Goal: Task Accomplishment & Management: Manage account settings

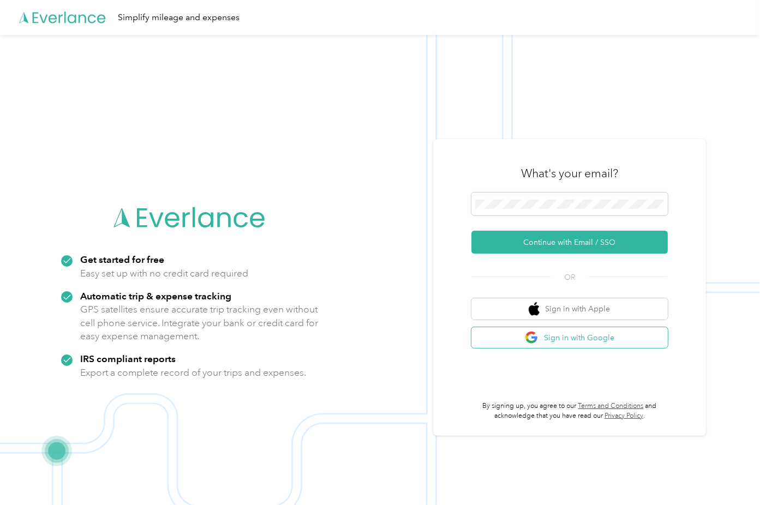
click at [572, 339] on button "Sign in with Google" at bounding box center [569, 337] width 196 height 21
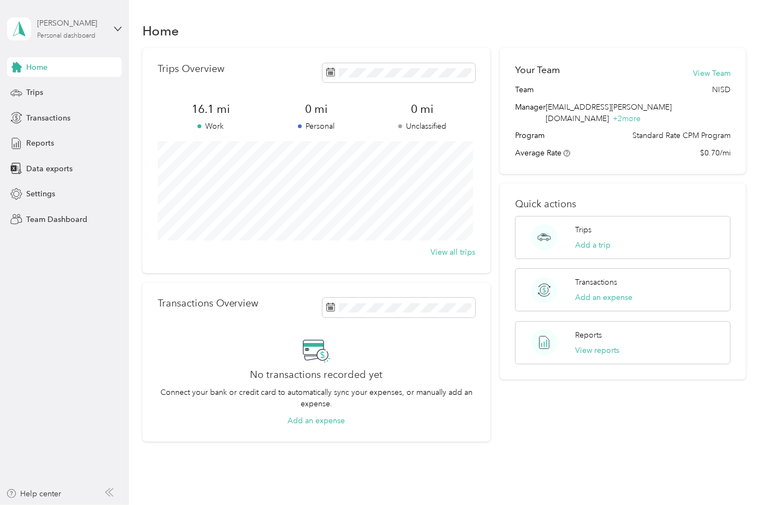
click at [56, 38] on div "Personal dashboard" at bounding box center [66, 36] width 58 height 7
click at [57, 92] on div "Team dashboard" at bounding box center [122, 89] width 214 height 19
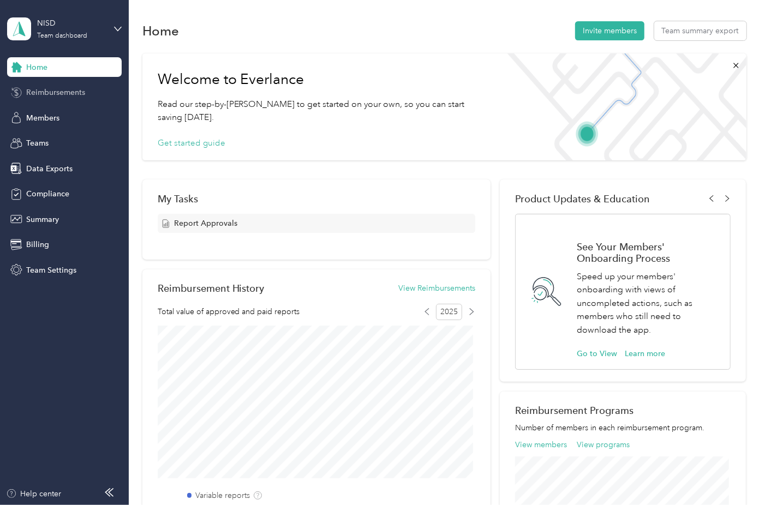
click at [58, 95] on span "Reimbursements" at bounding box center [55, 92] width 59 height 11
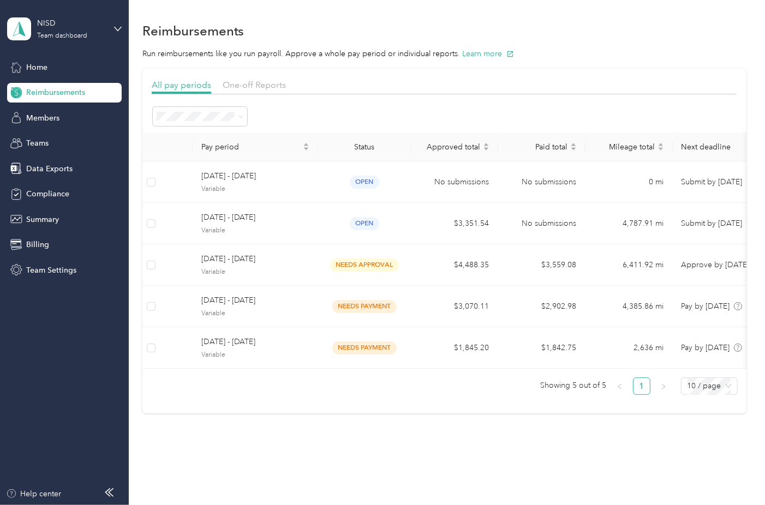
click at [425, 427] on div "Reimbursements Run reimbursements like you run payroll. Approve a whole pay per…" at bounding box center [444, 236] width 631 height 473
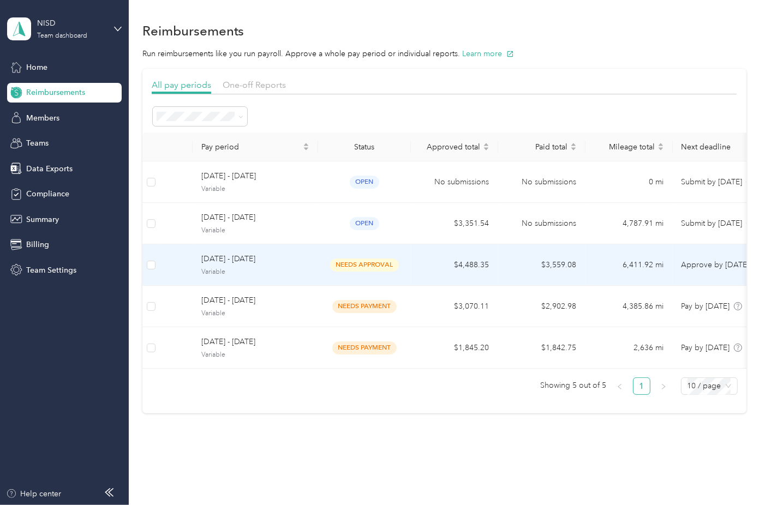
click at [363, 261] on span "needs approval" at bounding box center [364, 265] width 69 height 13
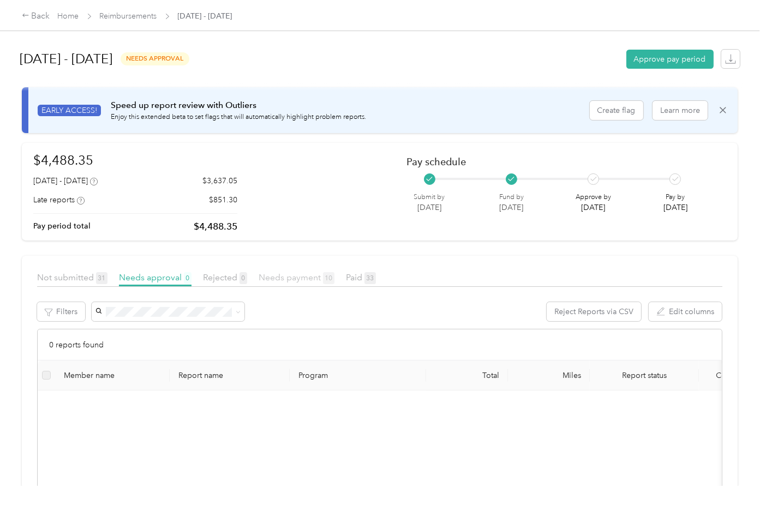
click at [300, 277] on span "Needs payment 10" at bounding box center [297, 277] width 76 height 10
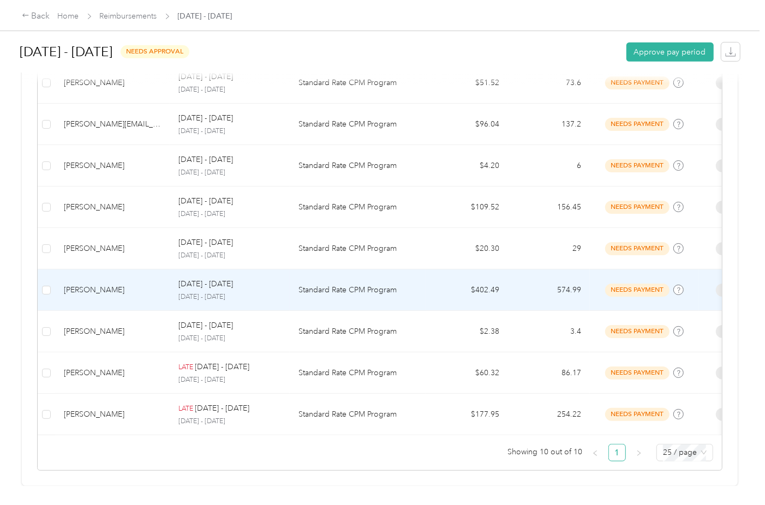
scroll to position [384, 0]
